Goal: Information Seeking & Learning: Understand process/instructions

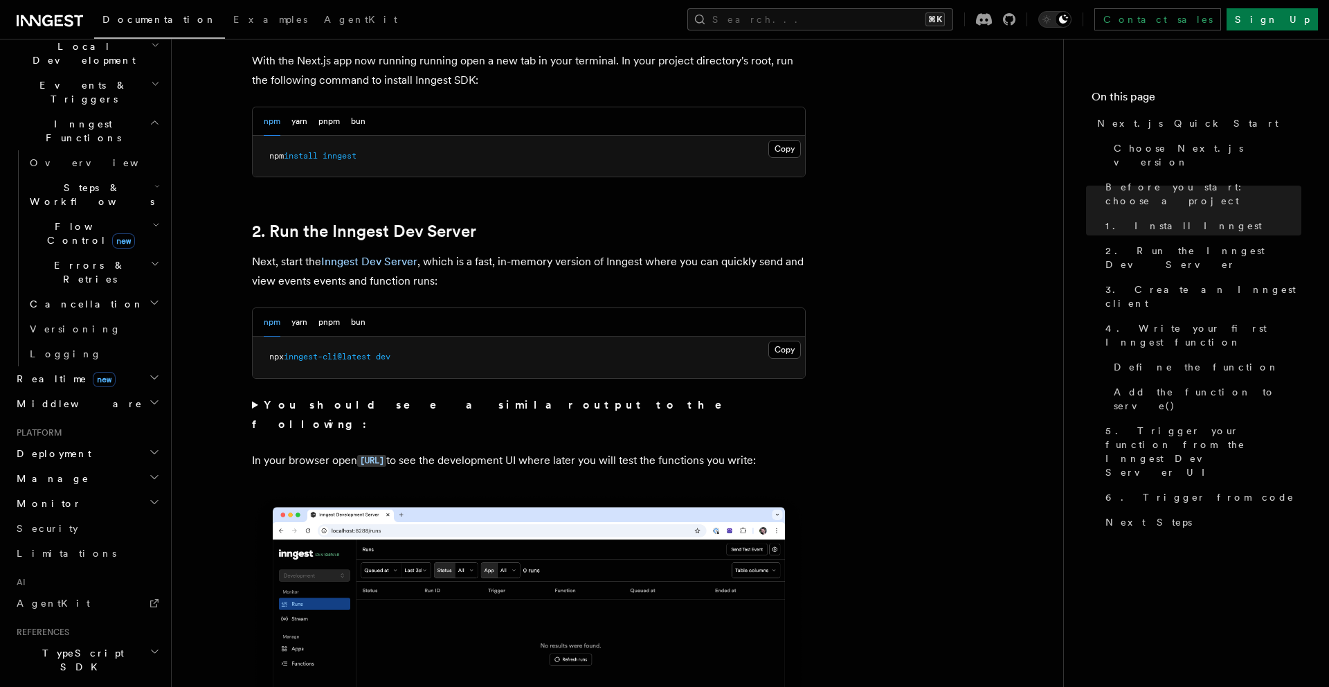
scroll to position [155, 0]
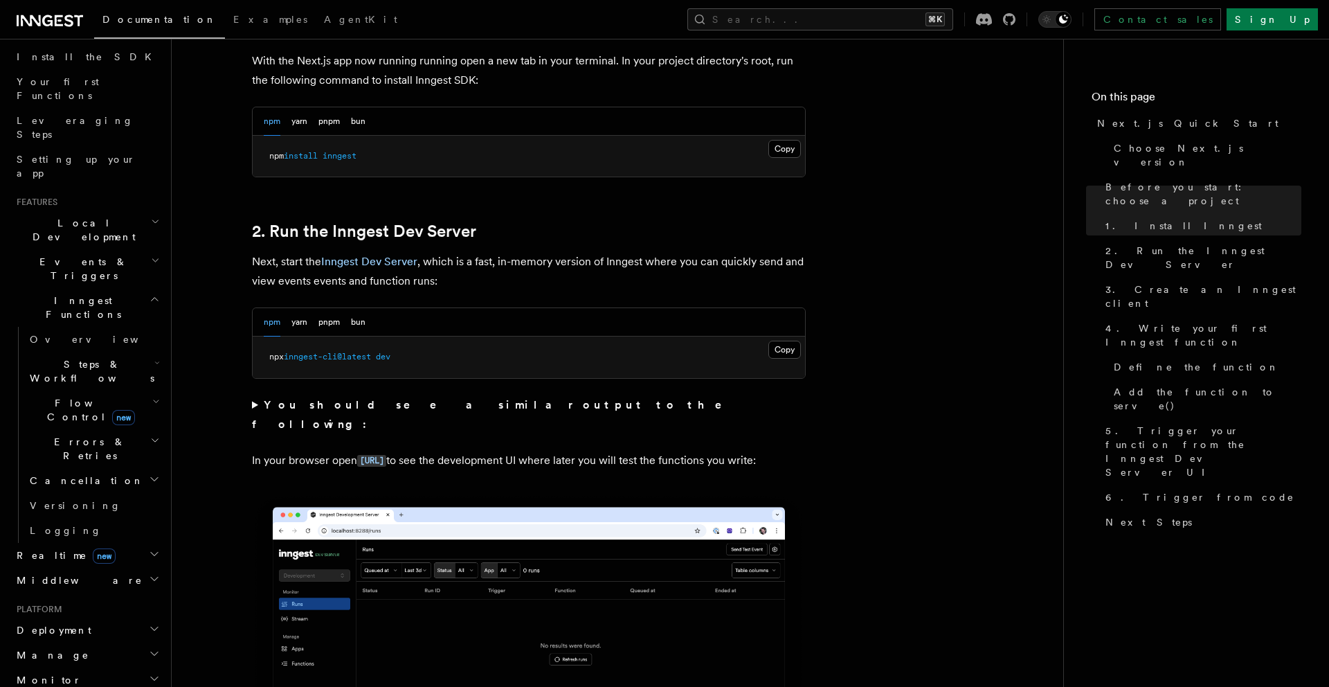
click at [71, 357] on span "Steps & Workflows" at bounding box center [89, 371] width 130 height 28
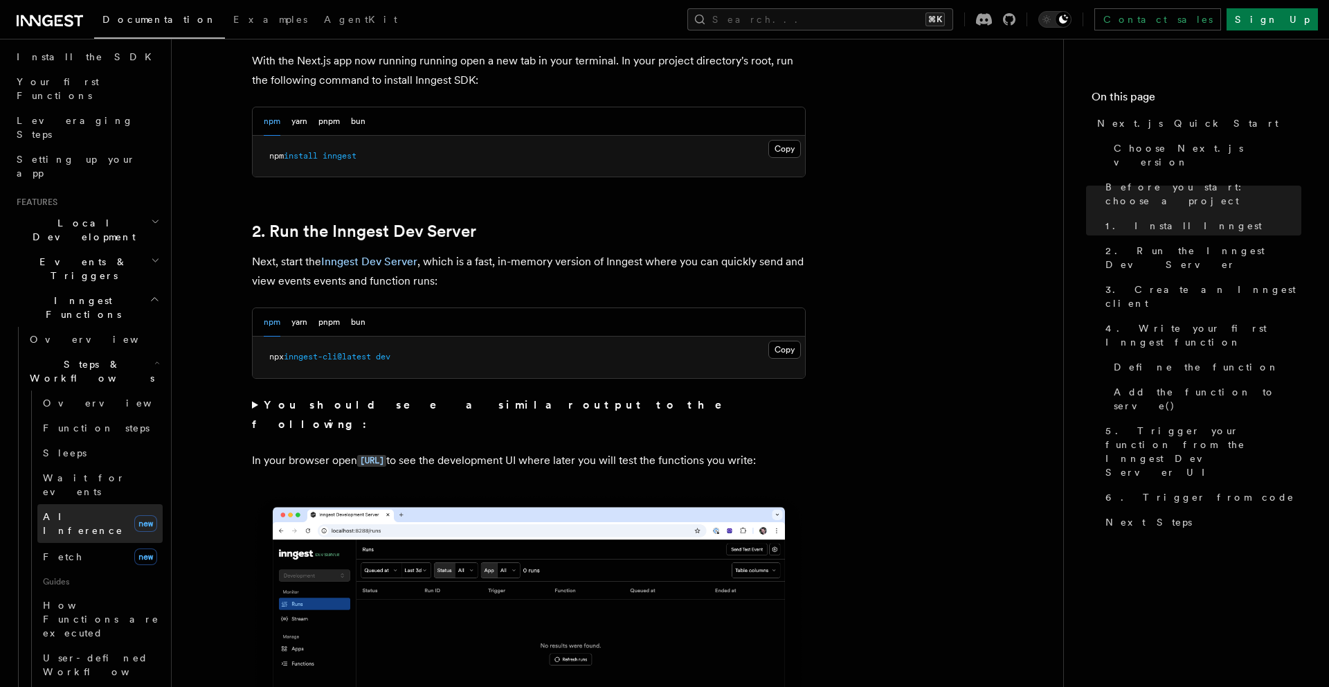
click at [87, 511] on span "AI Inference" at bounding box center [83, 523] width 80 height 25
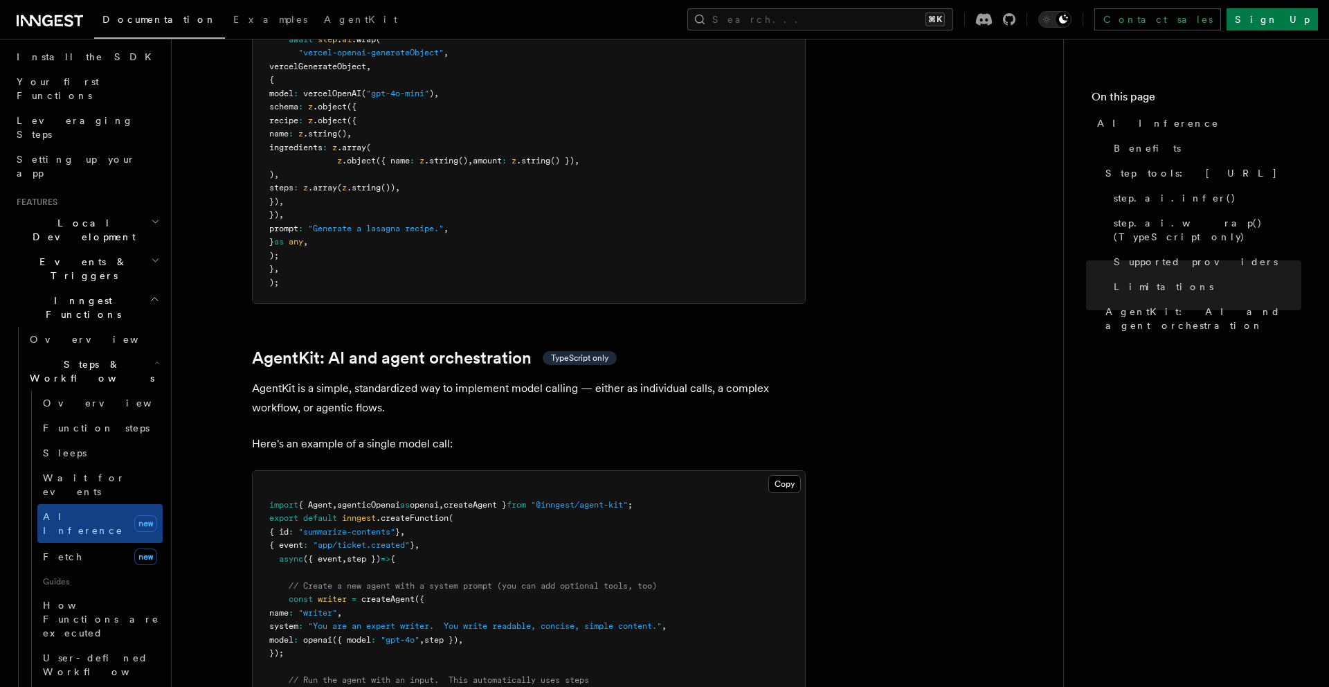
scroll to position [3928, 0]
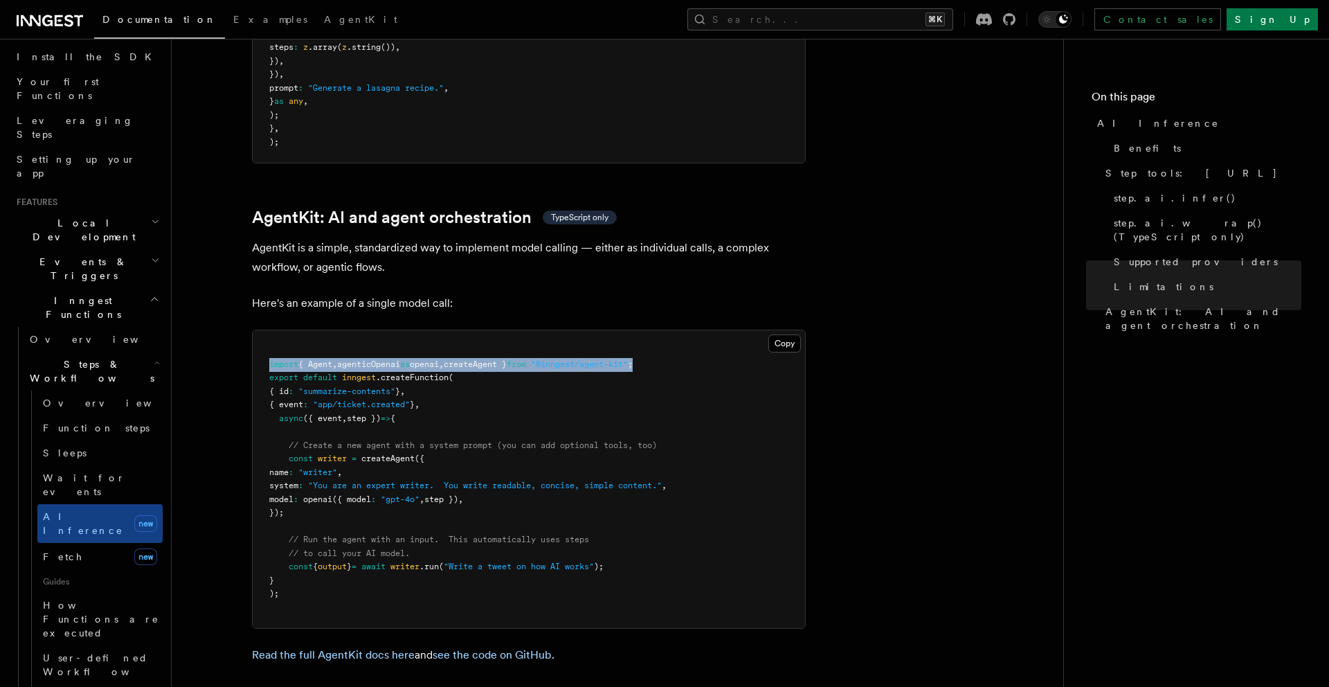
drag, startPoint x: 269, startPoint y: 298, endPoint x: 678, endPoint y: 294, distance: 409.8
click at [678, 330] on pre "import { Agent , agenticOpenai as openai , createAgent } from "@inngest/agent-k…" at bounding box center [529, 479] width 552 height 298
copy span "import { Agent , agenticOpenai as openai , createAgent } from "@inngest/agent-k…"
drag, startPoint x: 289, startPoint y: 395, endPoint x: 321, endPoint y: 446, distance: 60.3
click at [321, 446] on pre "import { Agent , agenticOpenai as openai , createAgent } from "@inngest/agent-k…" at bounding box center [529, 479] width 552 height 298
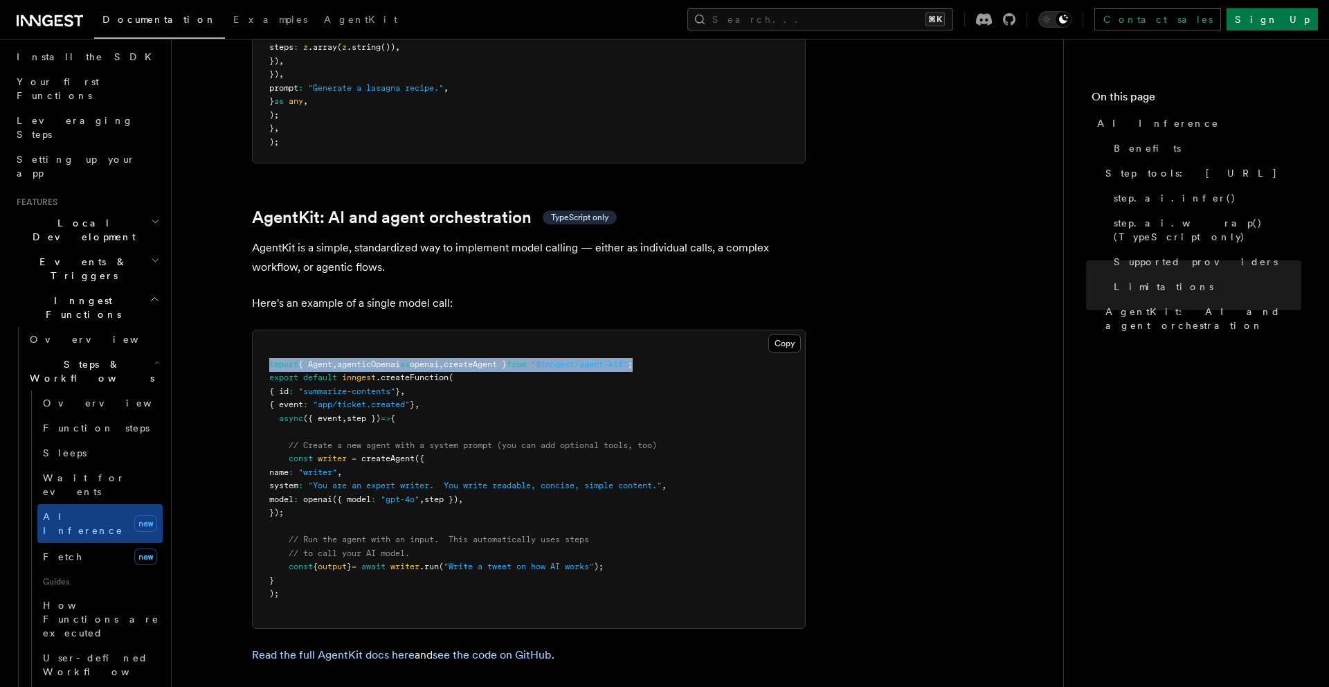
copy code "const writer = createAgent ({ name : "writer" , system : "You are an expert wri…"
